Goal: Task Accomplishment & Management: Use online tool/utility

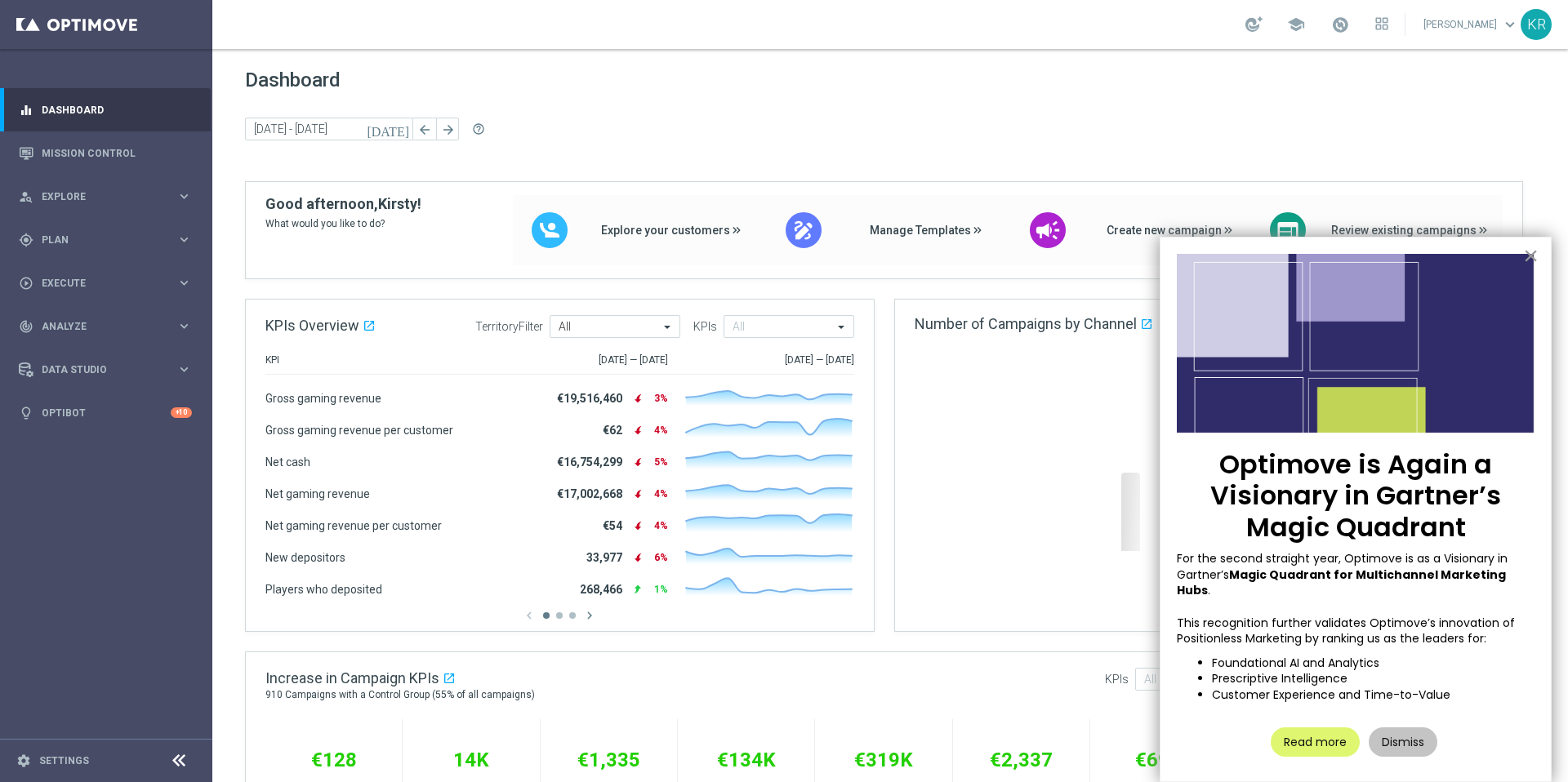
click at [1529, 258] on button "×" at bounding box center [1531, 256] width 16 height 26
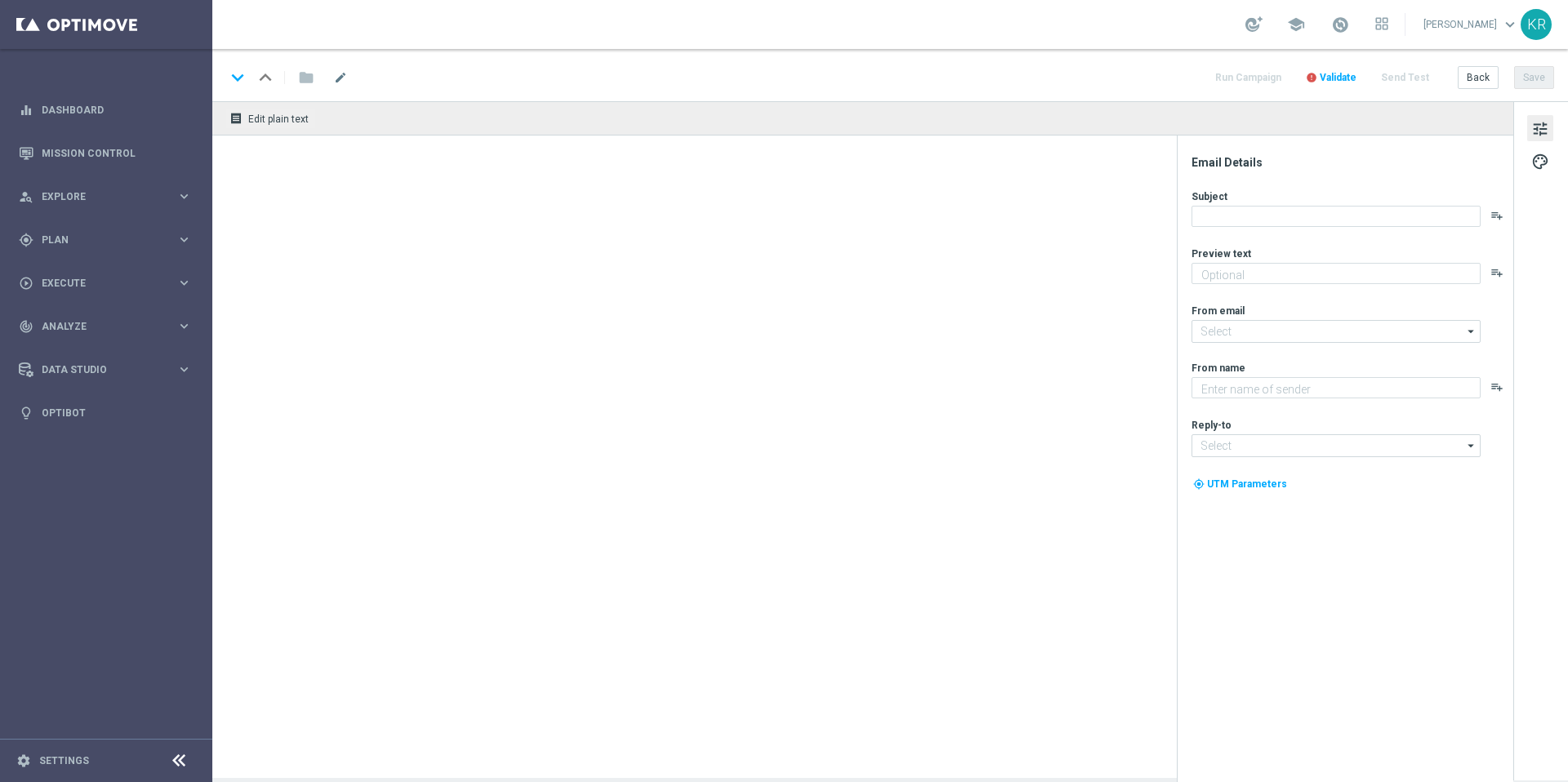
type textarea "Secure your extra entries and get even closer to that dream prize"
type textarea "Lottoland"
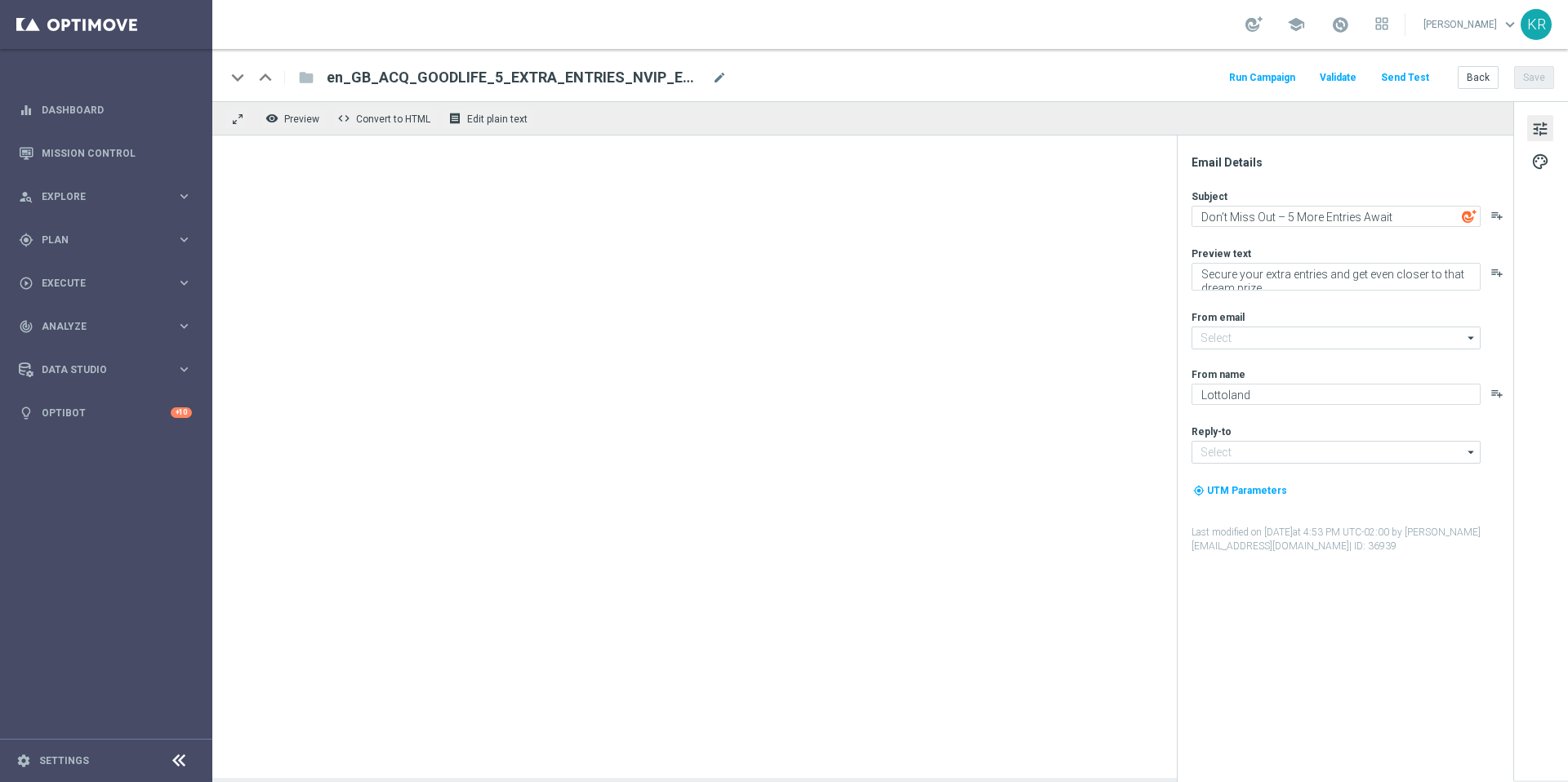
type input "[EMAIL_ADDRESS][DOMAIN_NAME]"
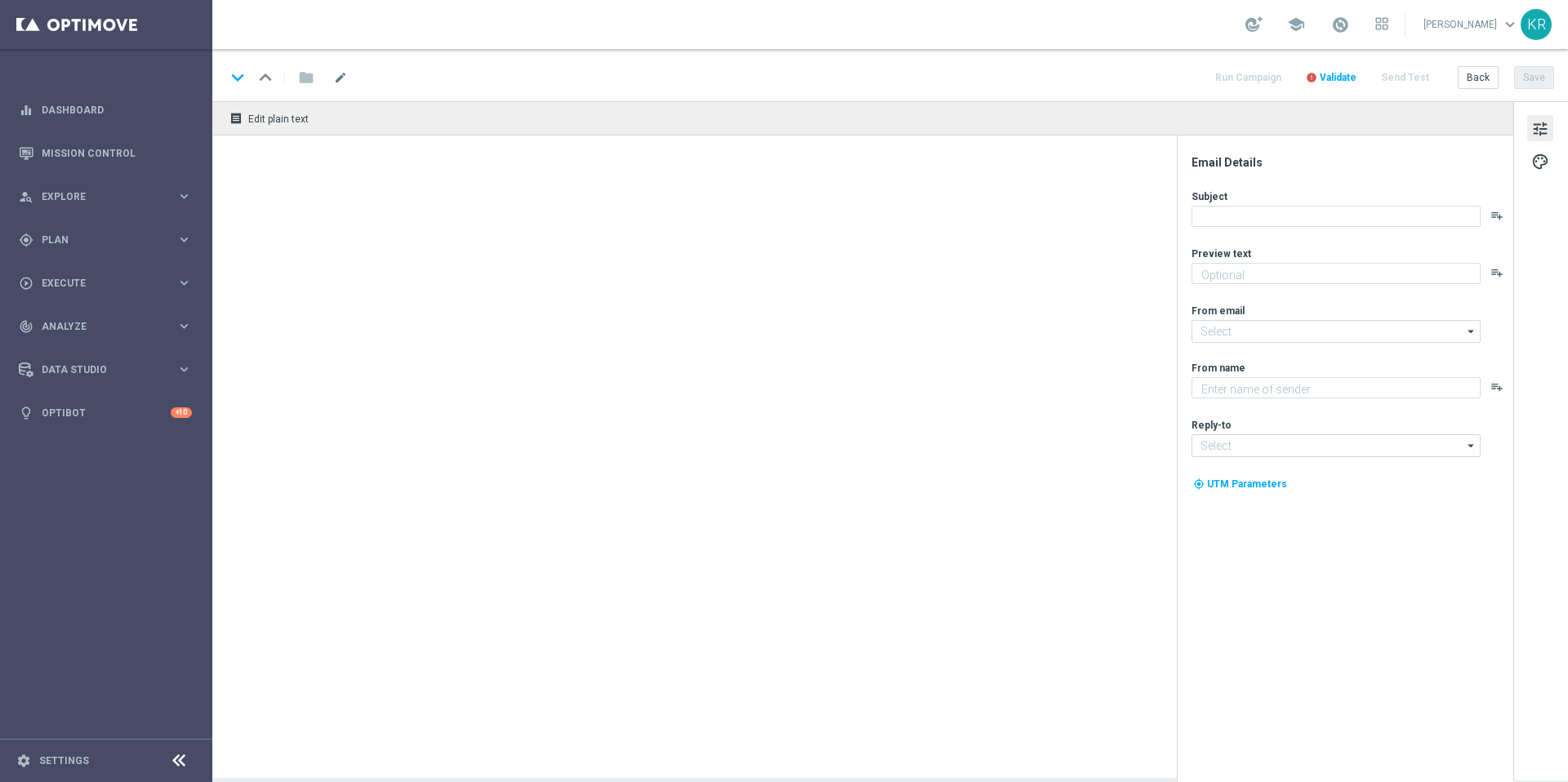
type textarea "Secure your extra entries and get even closer to that dream prize"
type textarea "Lottoland"
type input "[EMAIL_ADDRESS][DOMAIN_NAME]"
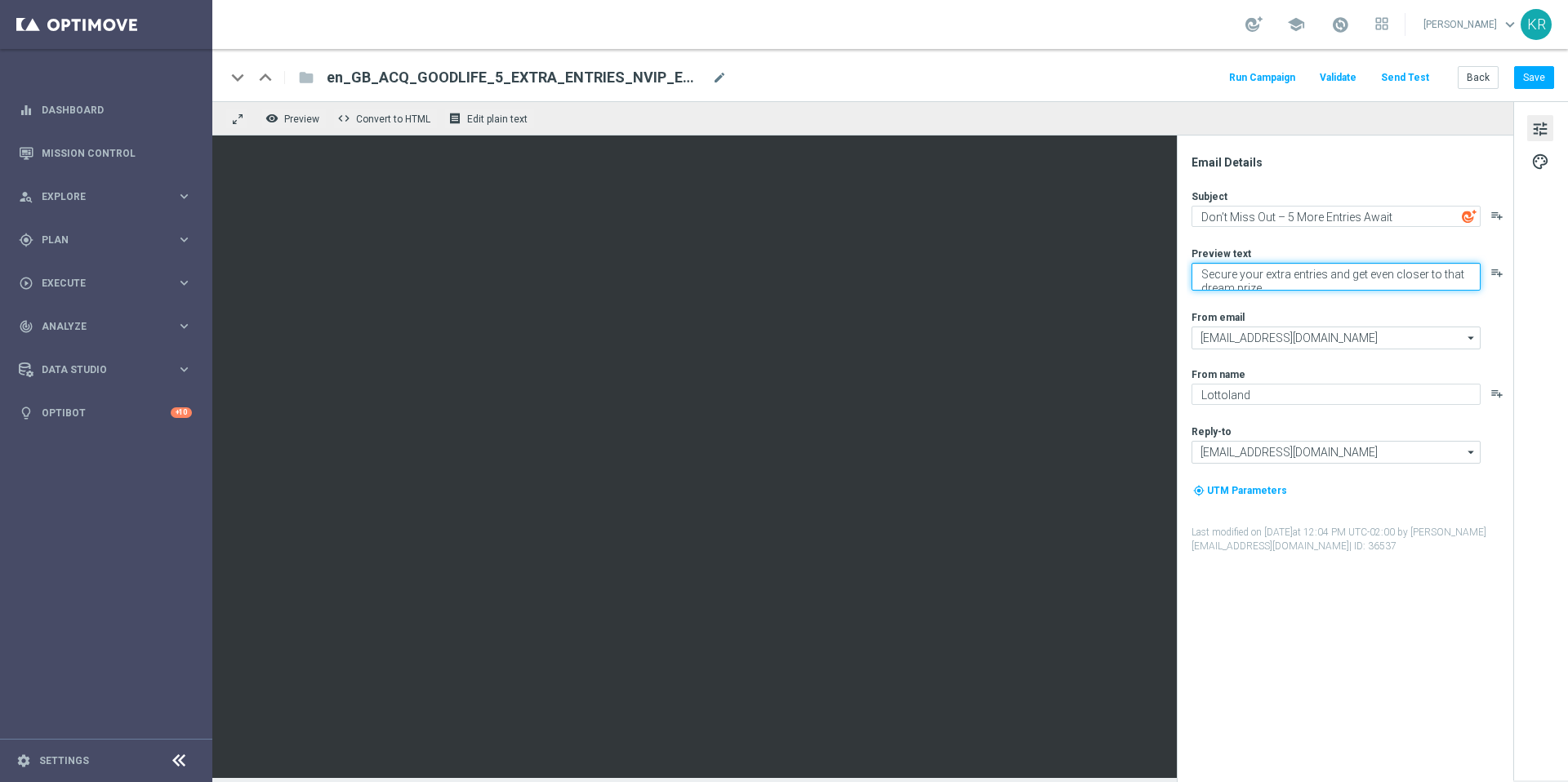
click at [1266, 283] on textarea "Secure your extra entries and get even closer to that dream prize" at bounding box center [1336, 277] width 289 height 28
drag, startPoint x: 1266, startPoint y: 283, endPoint x: 1196, endPoint y: 271, distance: 71.0
click at [1196, 271] on textarea "Secure your extra entries and get even closer to that dream prize" at bounding box center [1336, 277] width 289 height 28
